Goal: Communication & Community: Participate in discussion

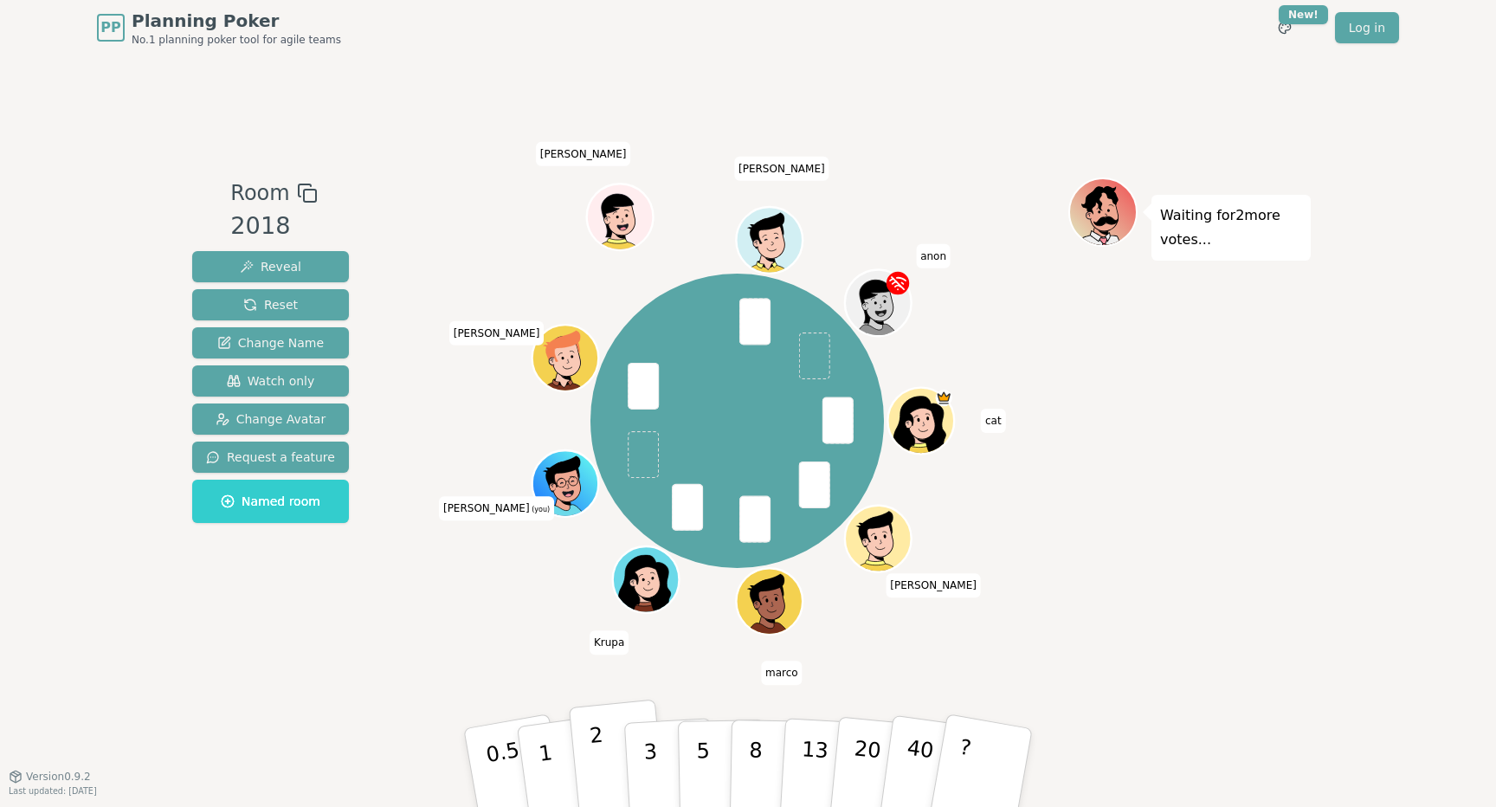
click at [605, 768] on button "2" at bounding box center [618, 768] width 99 height 138
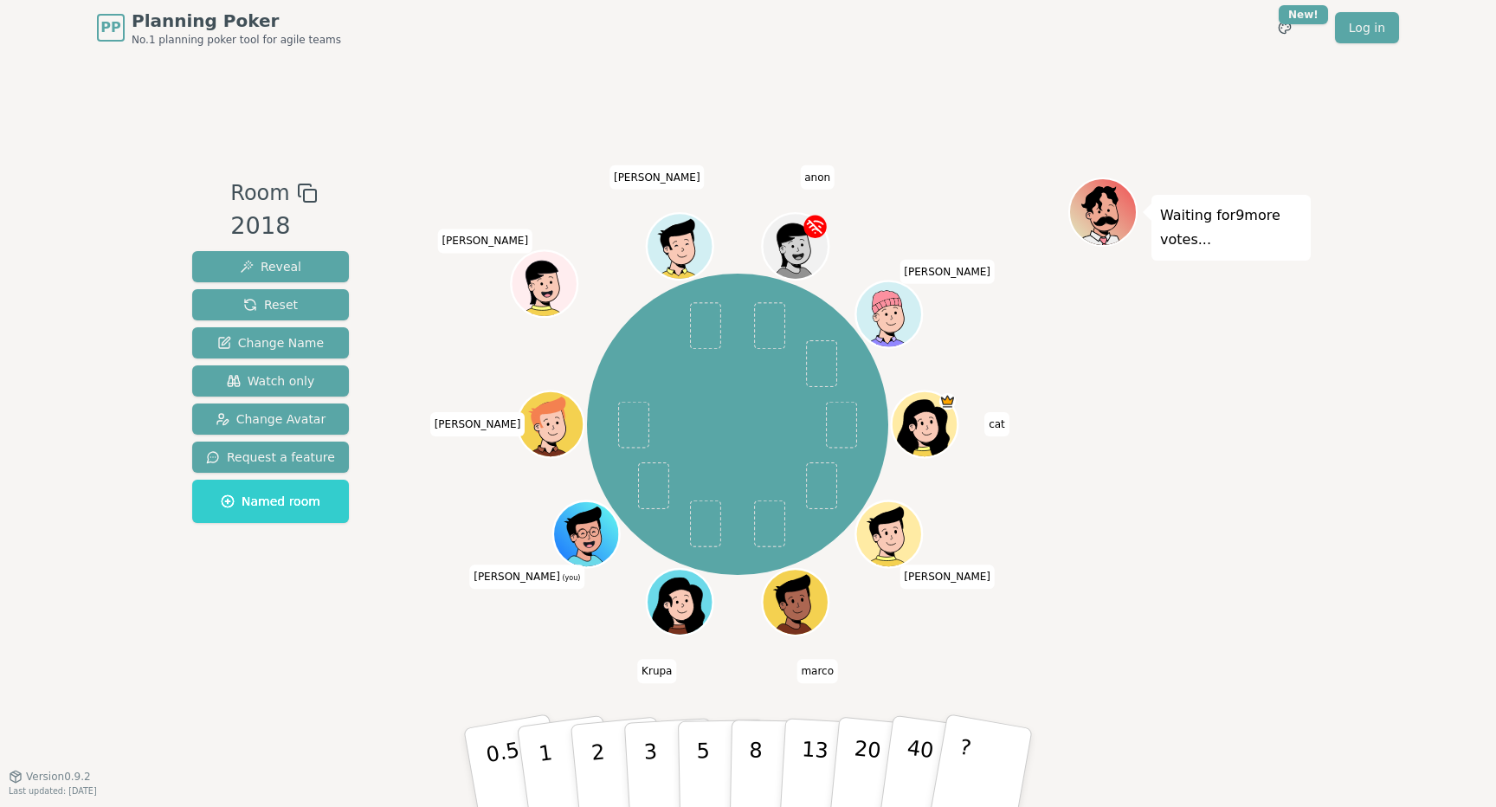
click at [1198, 88] on div "Room 2018 Reveal Reset Change Name Watch only Change Avatar Request a feature N…" at bounding box center [747, 415] width 1125 height 720
click at [1374, 137] on div "PP Planning Poker No.1 planning poker tool for agile teams Toggle theme New! Lo…" at bounding box center [748, 403] width 1496 height 807
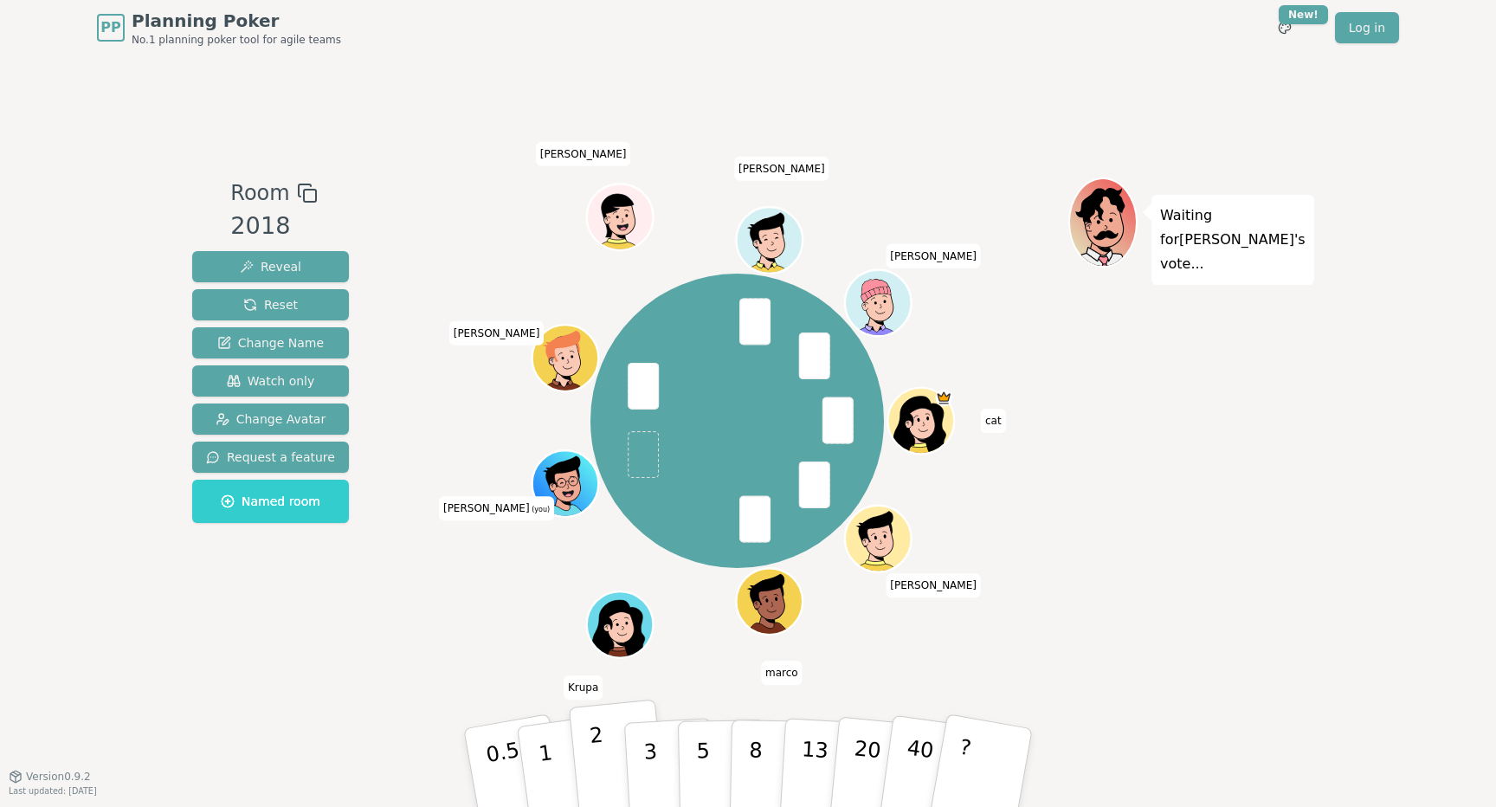
click at [596, 756] on p "2" at bounding box center [600, 770] width 23 height 94
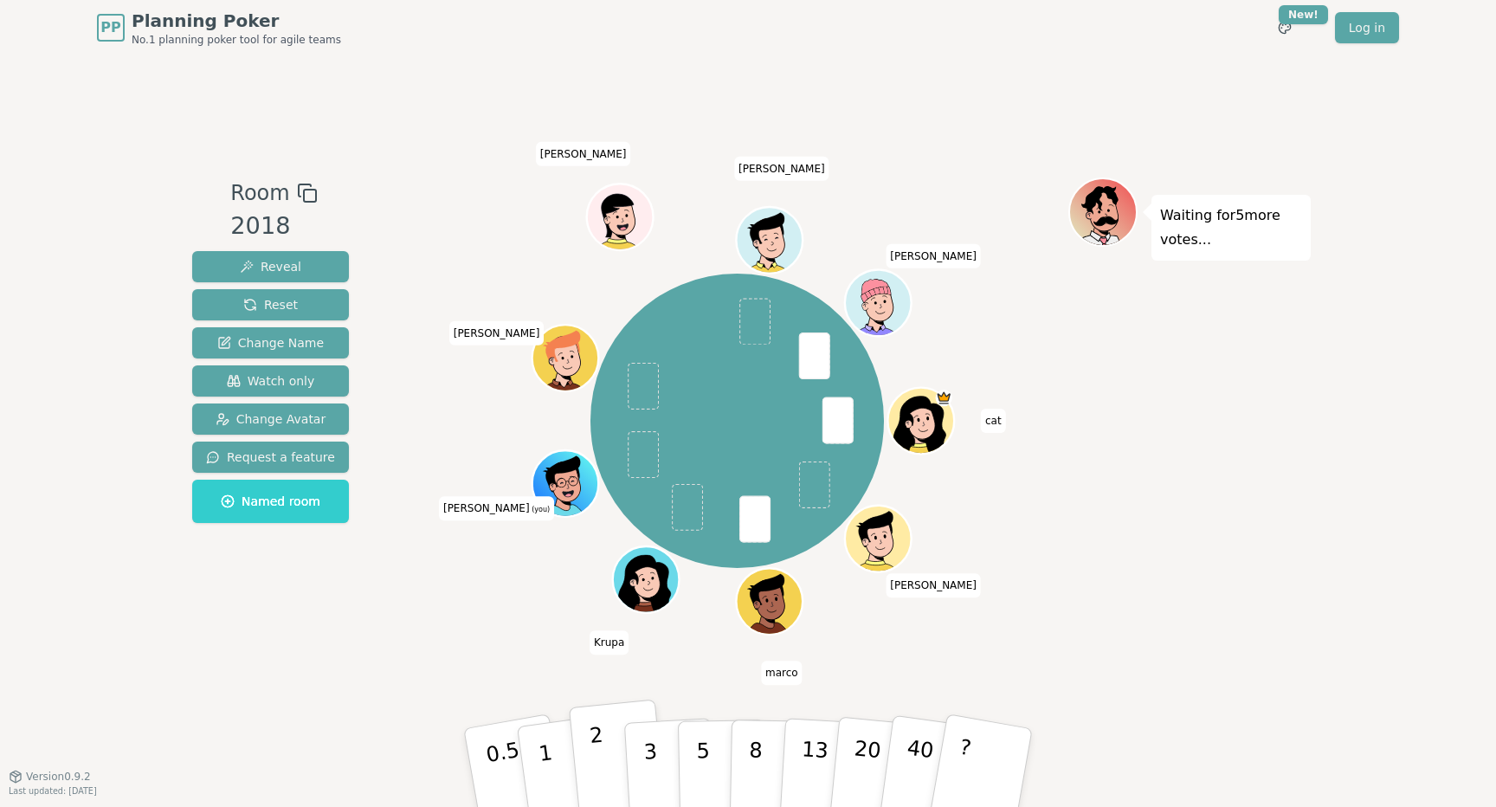
click at [591, 761] on button "2" at bounding box center [618, 768] width 99 height 138
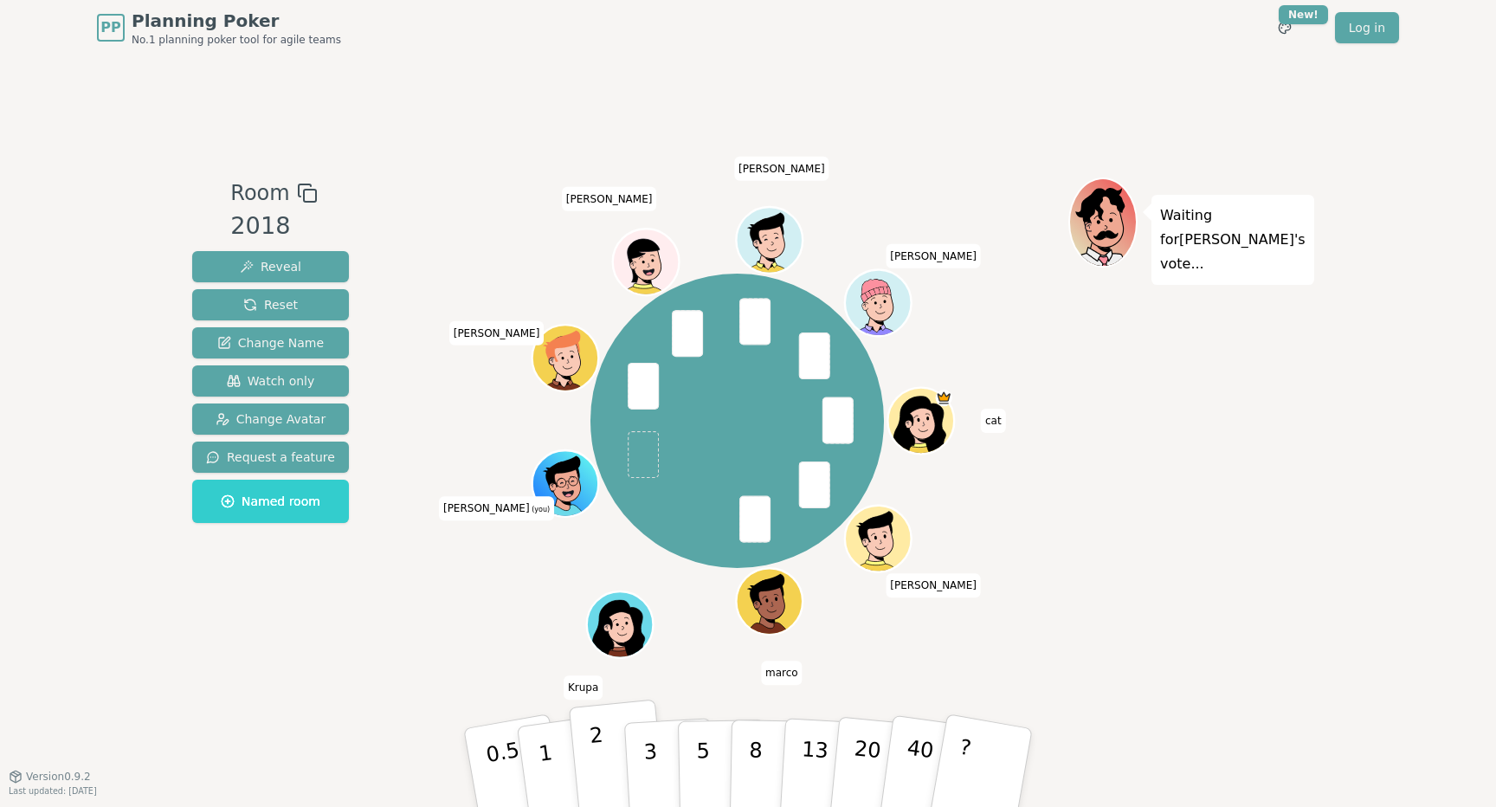
click at [610, 756] on button "2" at bounding box center [618, 768] width 99 height 138
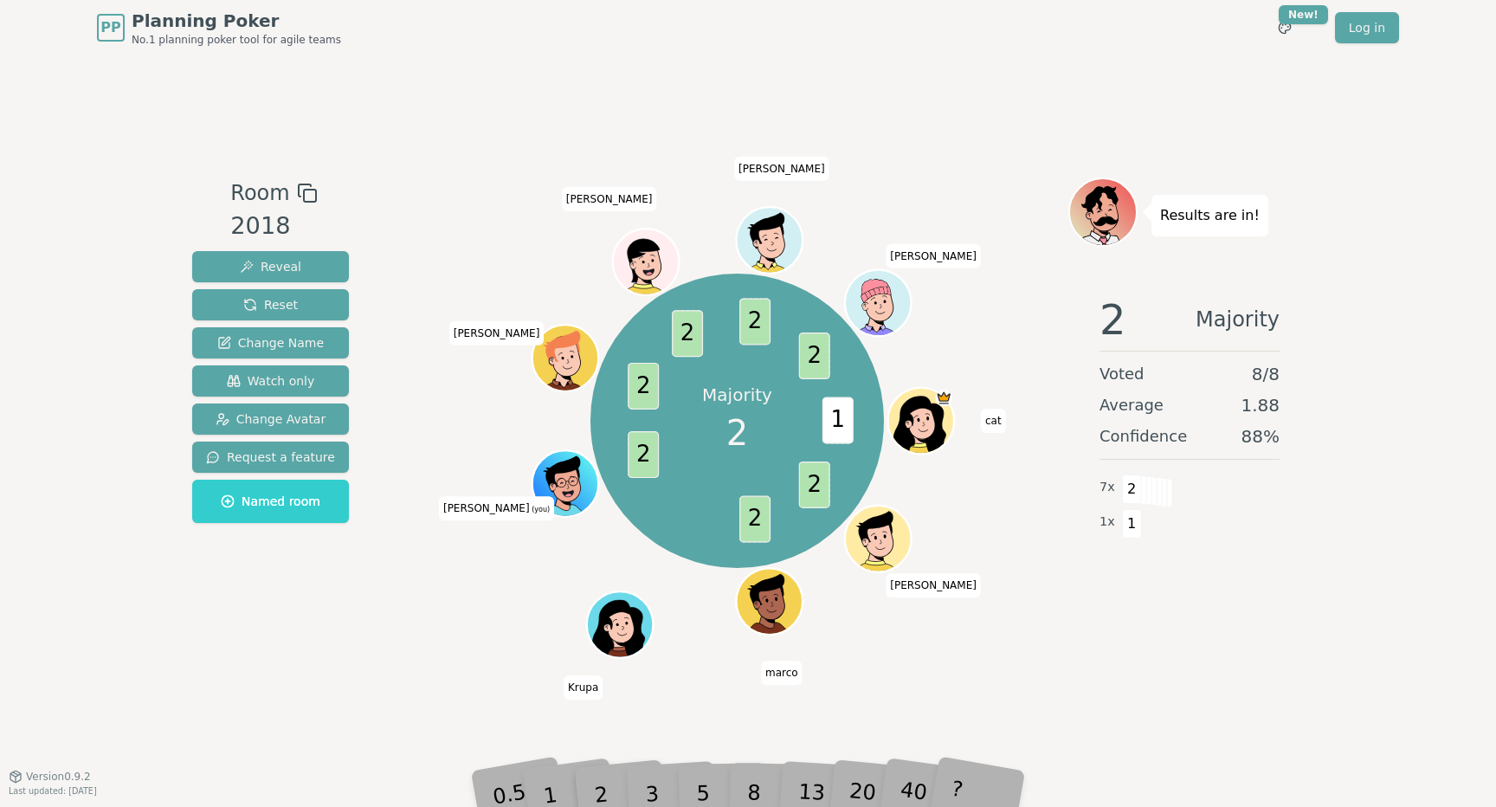
click at [1175, 701] on div "Room 2018 Reveal Reset Change Name Watch only Change Avatar Request a feature N…" at bounding box center [747, 415] width 1125 height 720
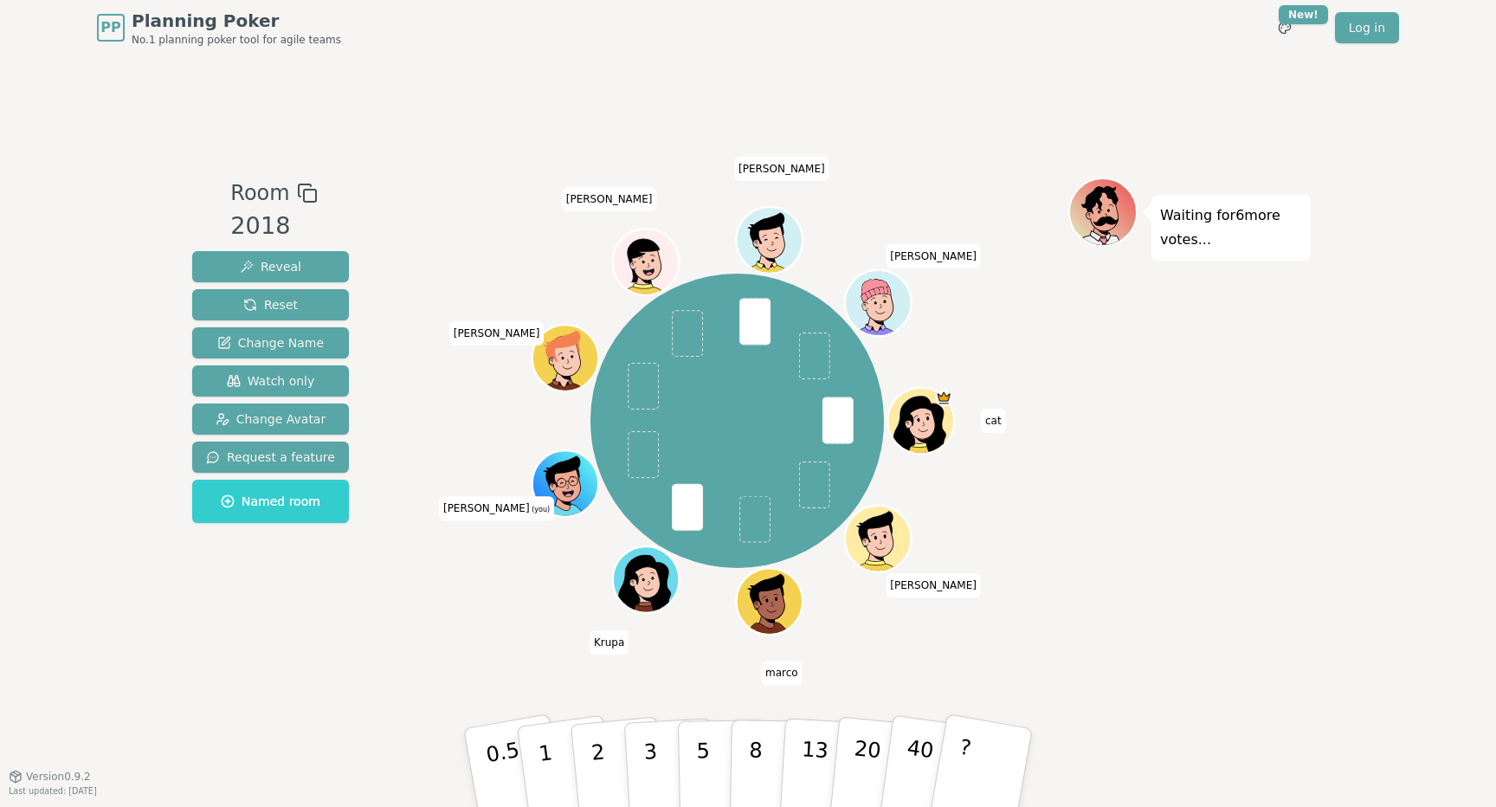
click at [1111, 68] on div "Room 2018 Reveal Reset Change Name Watch only Change Avatar Request a feature N…" at bounding box center [747, 415] width 1125 height 720
click at [1014, 165] on div "Room 2018 Reveal Reset Change Name Watch only Change Avatar Request a feature N…" at bounding box center [747, 415] width 1125 height 720
click at [604, 756] on button "2" at bounding box center [618, 768] width 99 height 138
click at [594, 748] on p "2" at bounding box center [600, 770] width 23 height 94
click at [452, 586] on div "cat [PERSON_NAME] [PERSON_NAME] (you) [PERSON_NAME] [PERSON_NAME]" at bounding box center [737, 421] width 662 height 424
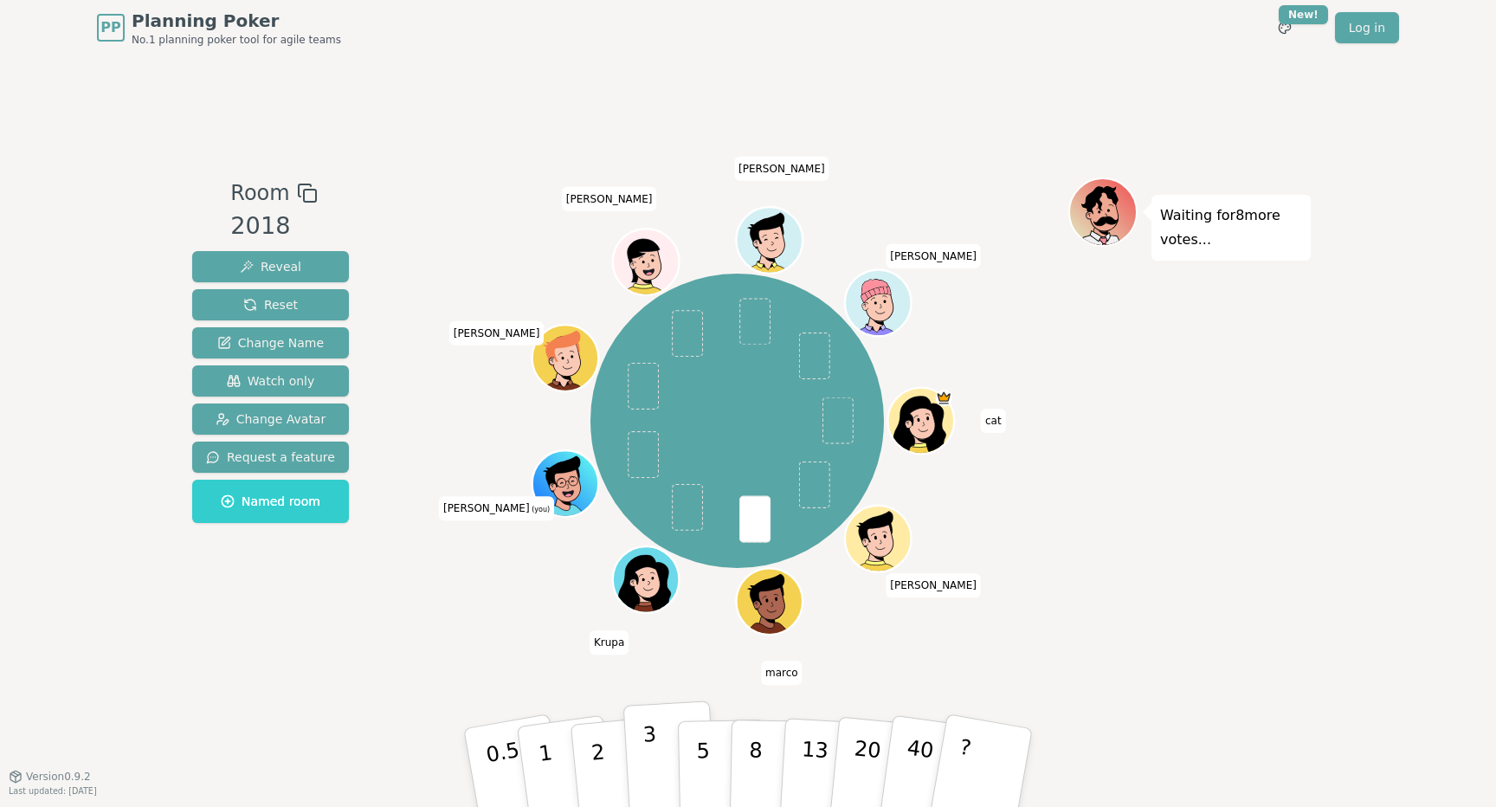
click at [633, 769] on button "3" at bounding box center [670, 767] width 94 height 135
click at [1295, 544] on div "Waiting for 7 more votes..." at bounding box center [1189, 415] width 242 height 476
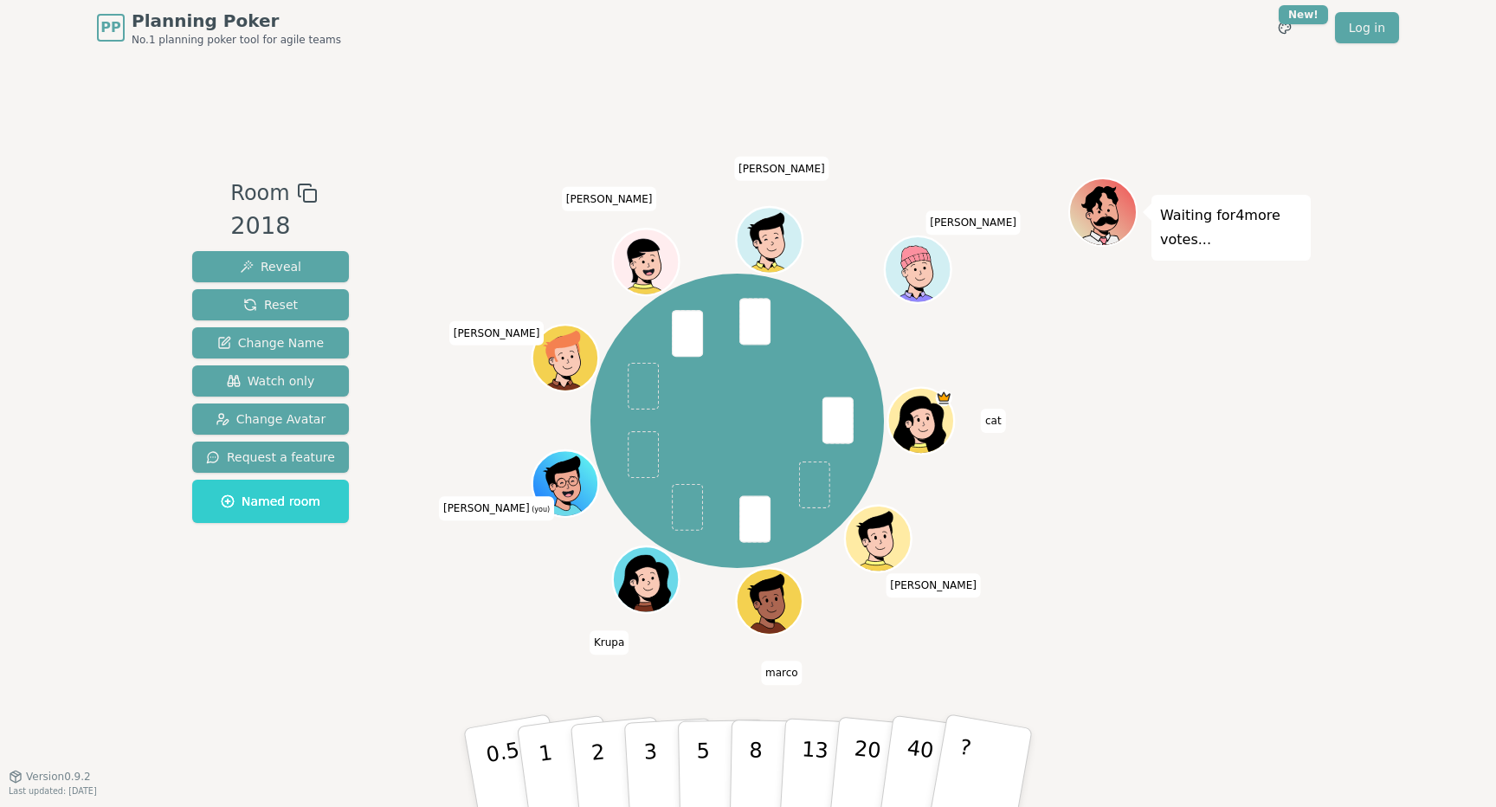
click at [1270, 550] on div "Waiting for 4 more votes..." at bounding box center [1189, 415] width 242 height 476
click at [432, 635] on div "cat [PERSON_NAME] [PERSON_NAME] (you) [PERSON_NAME] [PERSON_NAME]" at bounding box center [737, 415] width 662 height 476
click at [605, 769] on button "2" at bounding box center [618, 768] width 99 height 138
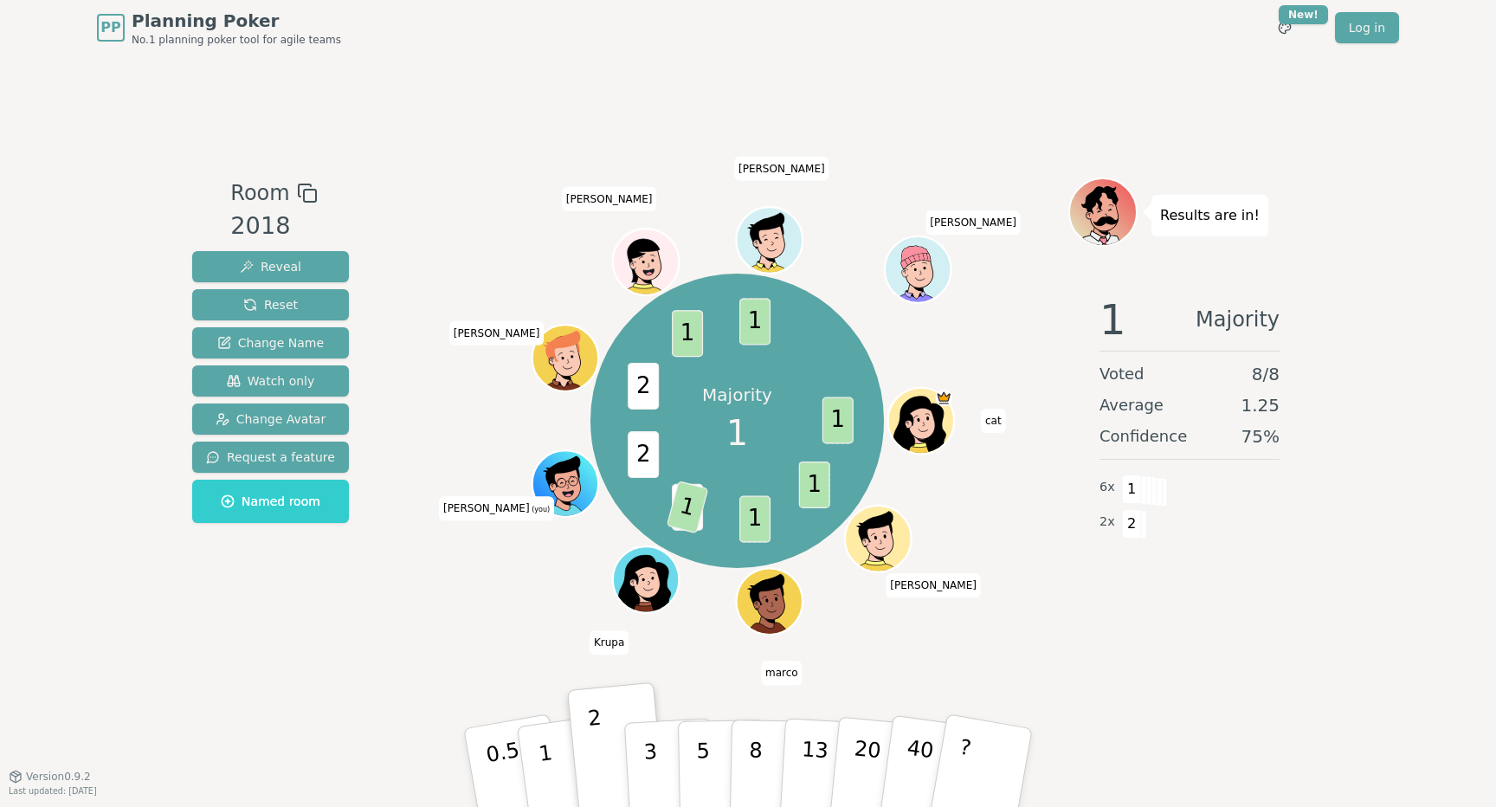
click at [1367, 171] on div "PP Planning Poker No.1 planning poker tool for agile teams Toggle theme New! Lo…" at bounding box center [748, 403] width 1496 height 807
click at [1349, 139] on div "PP Planning Poker No.1 planning poker tool for agile teams Toggle theme New! Lo…" at bounding box center [748, 403] width 1496 height 807
click at [1201, 630] on div "Results are in! 1 Majority Voted 8 / 8 Average 1.13 Confidence 88 % 7 x 1 1 x 2" at bounding box center [1189, 415] width 242 height 476
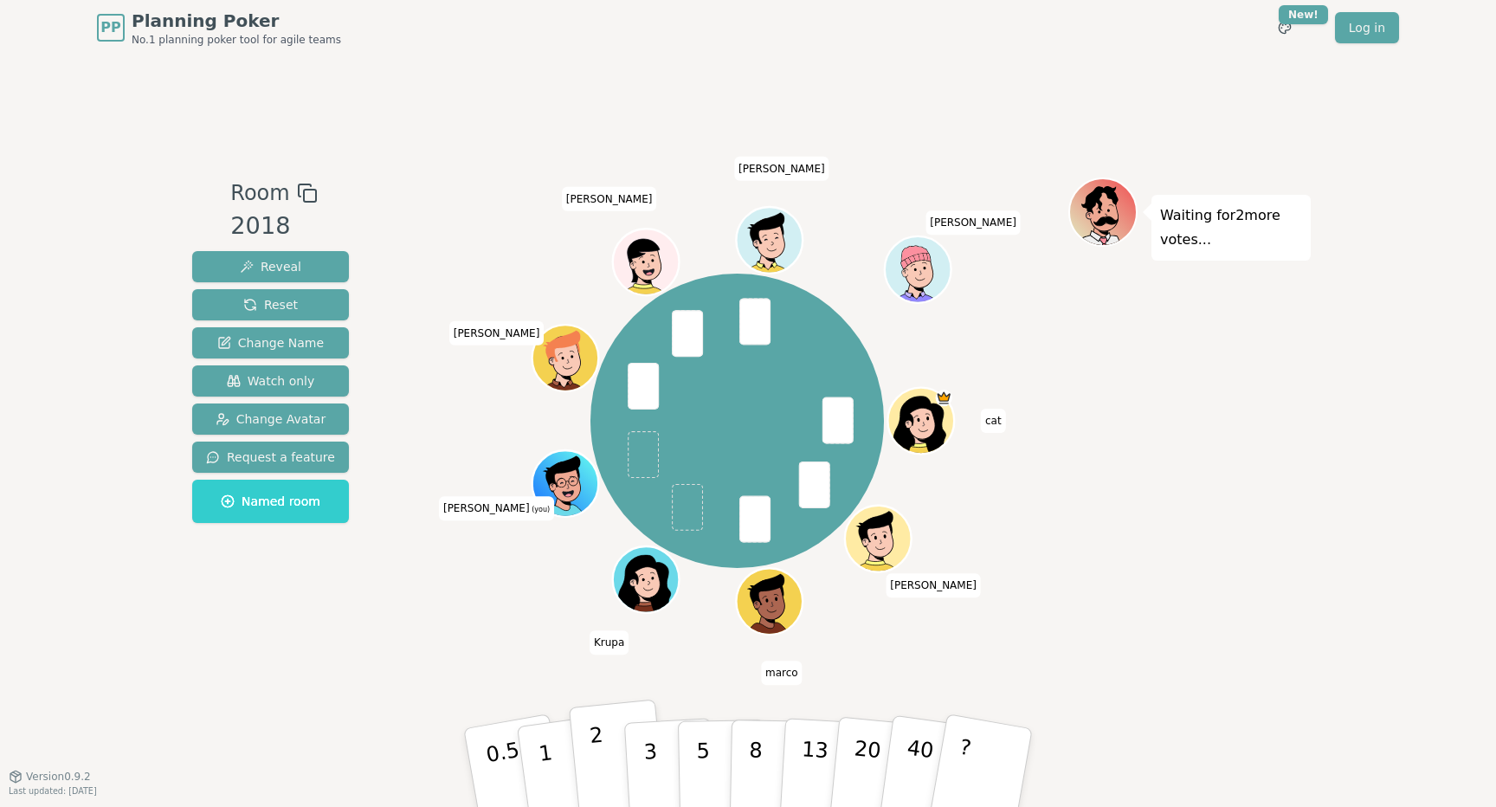
click at [604, 766] on button "2" at bounding box center [618, 768] width 99 height 138
click at [607, 749] on button "2" at bounding box center [618, 768] width 99 height 138
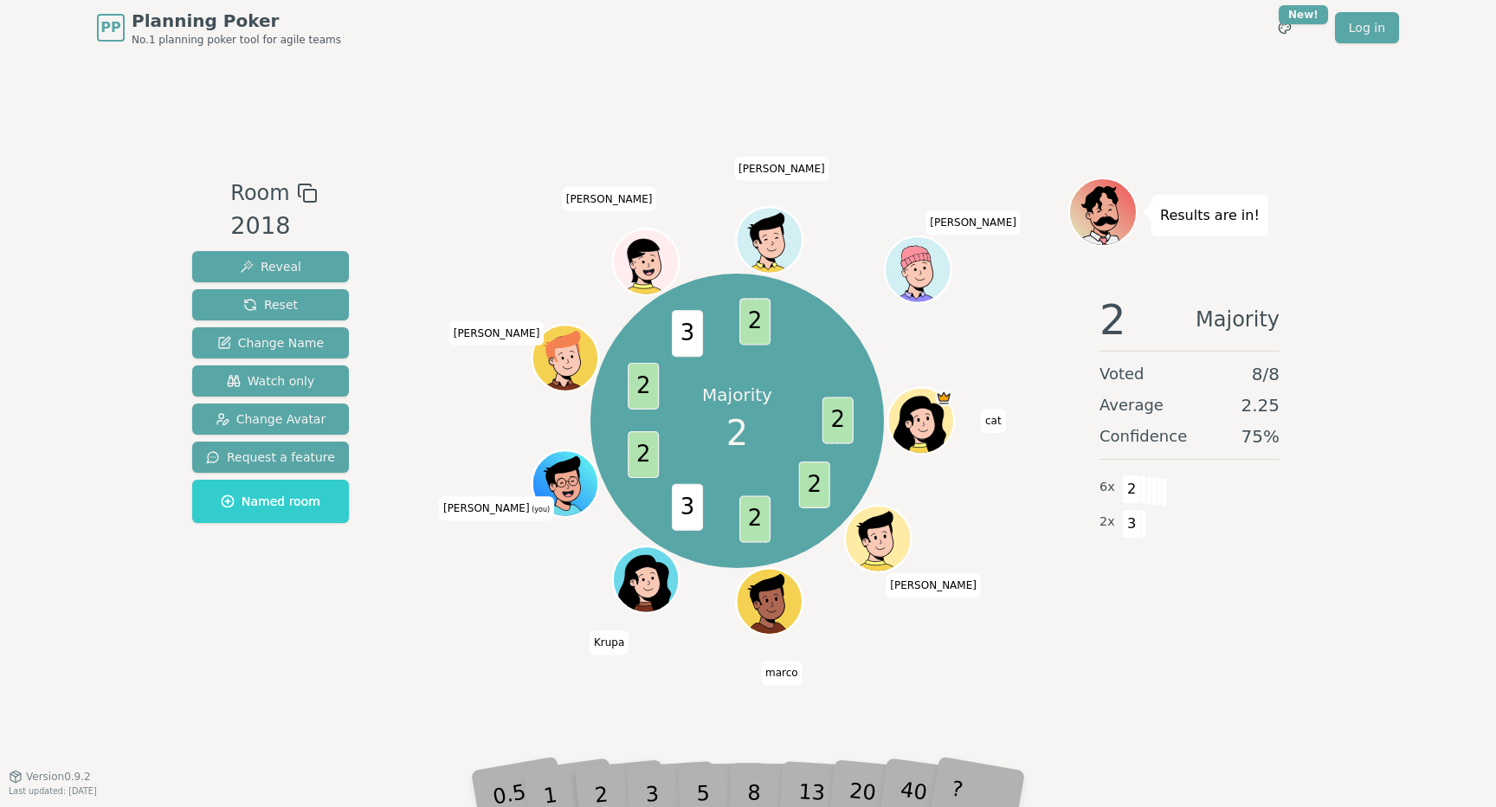
click at [1250, 710] on div "Room 2018 Reveal Reset Change Name Watch only Change Avatar Request a feature N…" at bounding box center [747, 415] width 1125 height 720
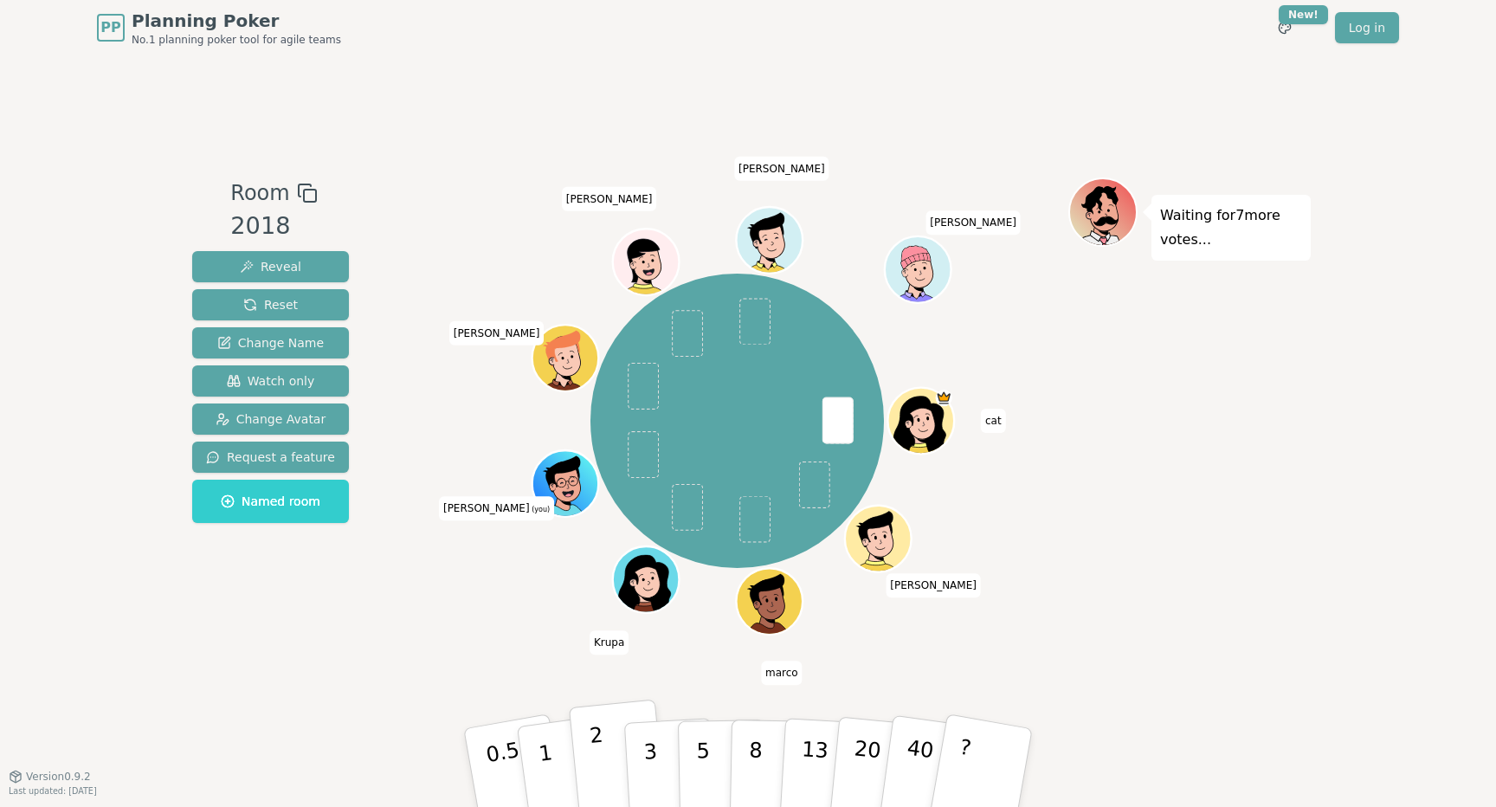
click at [597, 750] on p "2" at bounding box center [600, 770] width 23 height 94
click at [612, 760] on button "2" at bounding box center [618, 768] width 99 height 138
click at [637, 776] on button "3" at bounding box center [670, 767] width 94 height 135
click at [660, 750] on button "3" at bounding box center [670, 767] width 94 height 135
click at [1230, 583] on div "Waiting for 6 more votes..." at bounding box center [1189, 415] width 242 height 476
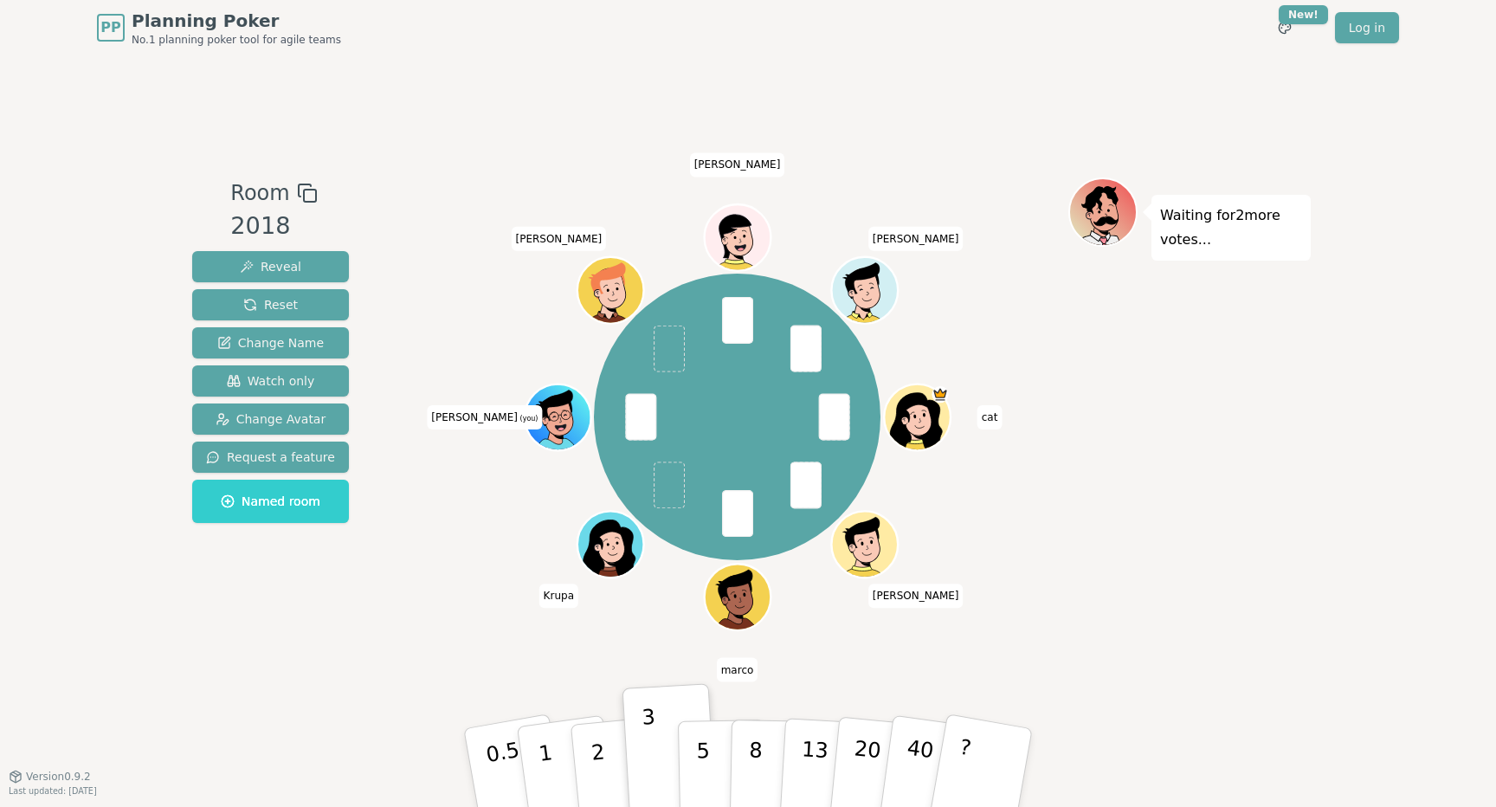
click at [1348, 410] on div "PP Planning Poker No.1 planning poker tool for agile teams Toggle theme New! Lo…" at bounding box center [748, 403] width 1496 height 807
click at [1110, 557] on div "Waiting for 2 more votes..." at bounding box center [1189, 415] width 242 height 476
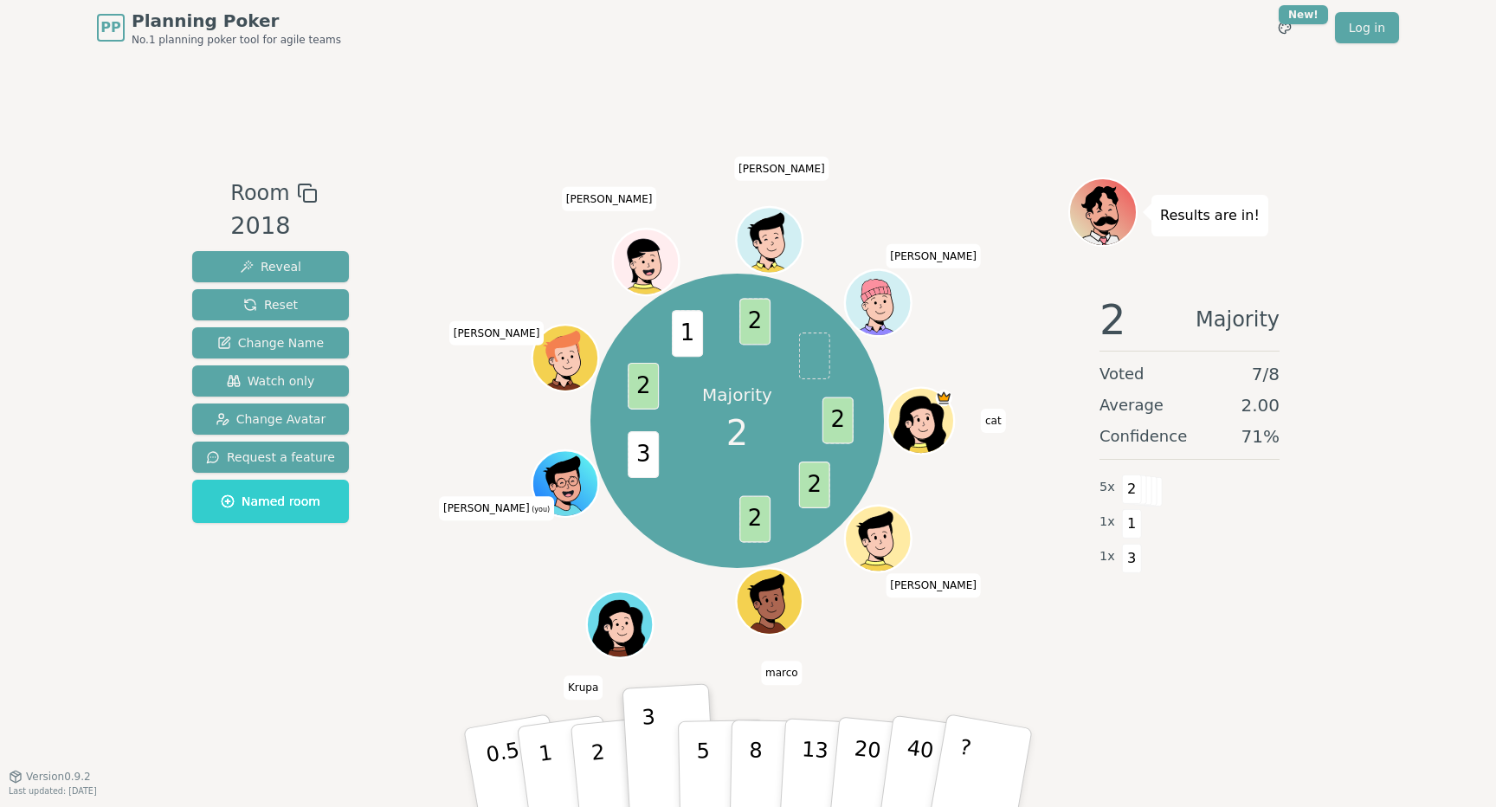
click at [1196, 705] on div "Room 2018 Reveal Reset Change Name Watch only Change Avatar Request a feature N…" at bounding box center [747, 415] width 1125 height 720
